Goal: Task Accomplishment & Management: Manage account settings

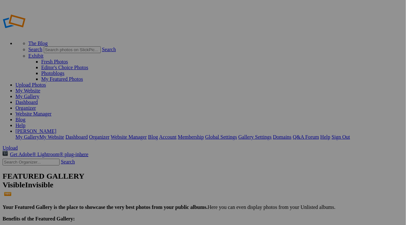
type input "09052025IronPigs"
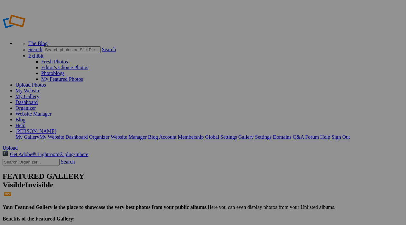
drag, startPoint x: 23, startPoint y: 64, endPoint x: 24, endPoint y: 74, distance: 9.7
